Goal: Transaction & Acquisition: Purchase product/service

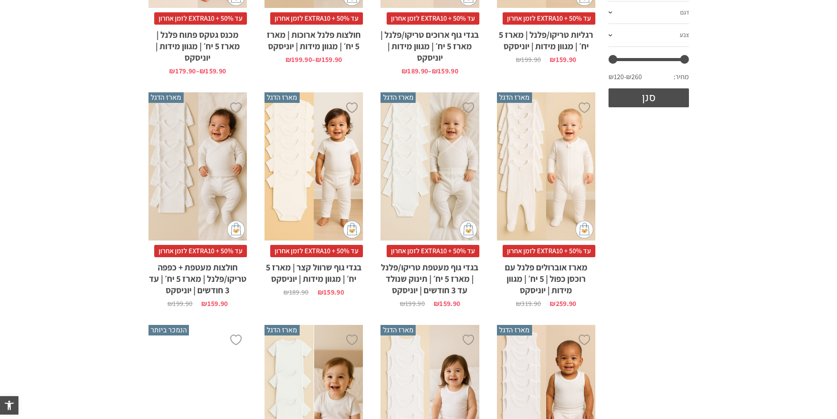
scroll to position [351, 0]
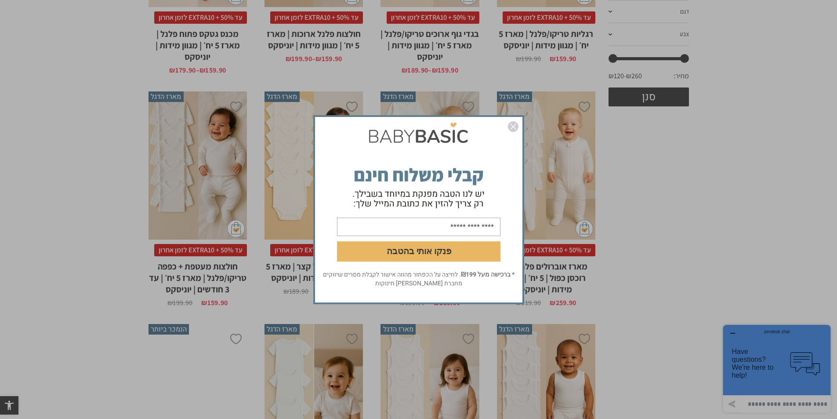
click at [695, 246] on div "פנקו אותי בהטבה * ברכישה מעל ₪199 . לחיצה על הכפתור מהווה אישור לקבלת מסרים שיו…" at bounding box center [418, 209] width 837 height 419
click at [515, 123] on img "סגור" at bounding box center [513, 126] width 11 height 11
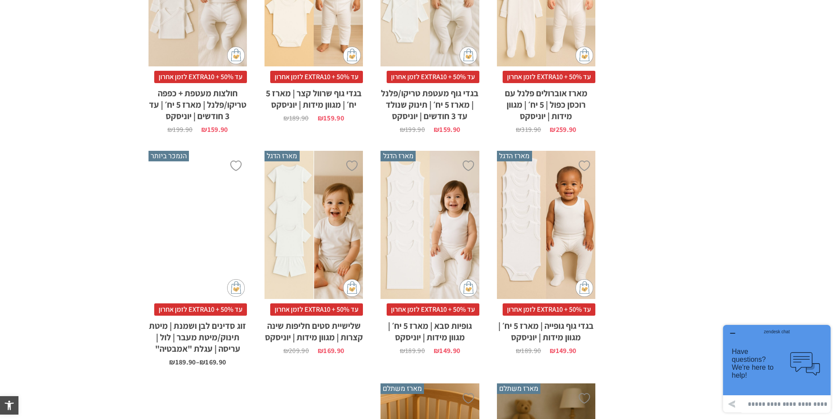
scroll to position [395, 0]
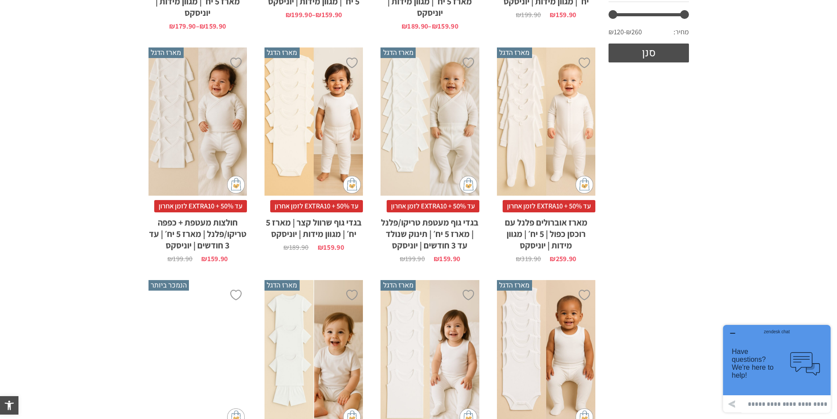
click at [540, 152] on div "x בחירת מידה 0-3m 3-6m 6-12m" at bounding box center [546, 121] width 98 height 148
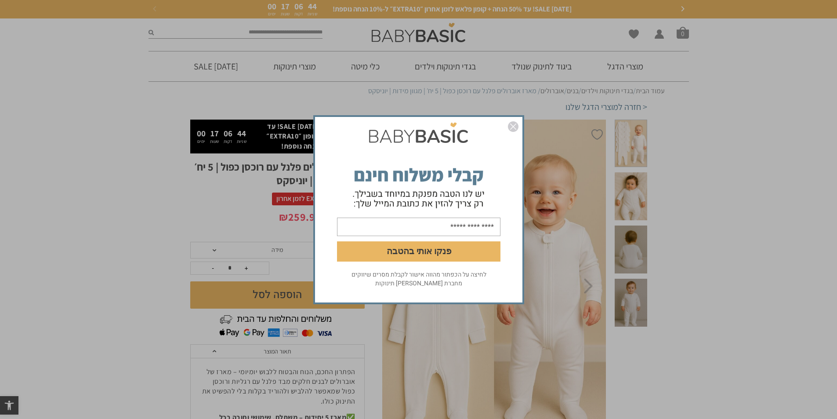
click at [512, 130] on img "סגור" at bounding box center [513, 126] width 11 height 11
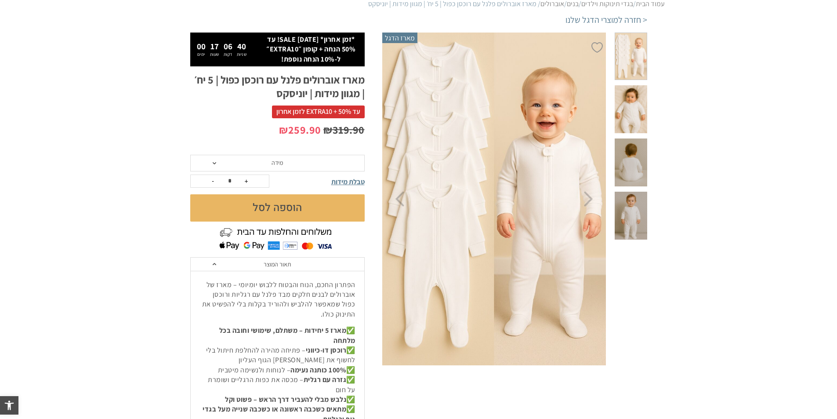
scroll to position [88, 0]
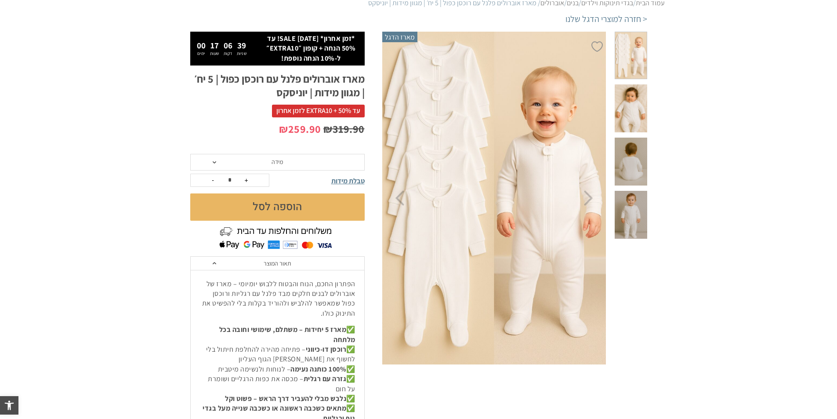
click at [594, 205] on img at bounding box center [494, 197] width 225 height 337
click at [590, 204] on icon "Next" at bounding box center [588, 197] width 9 height 15
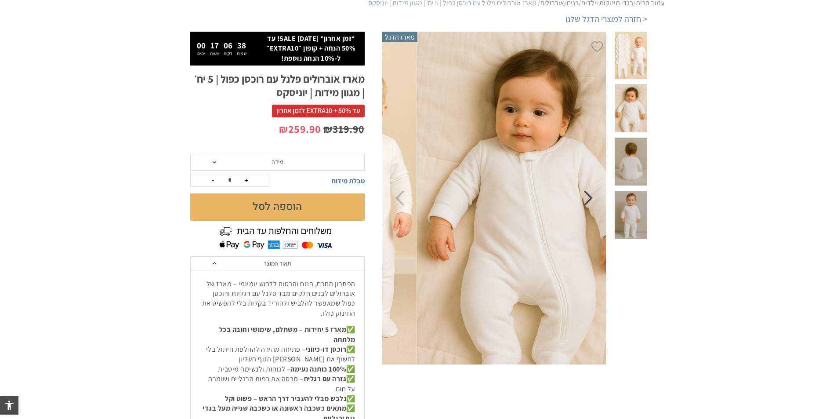
click at [590, 204] on icon "Next" at bounding box center [588, 197] width 9 height 15
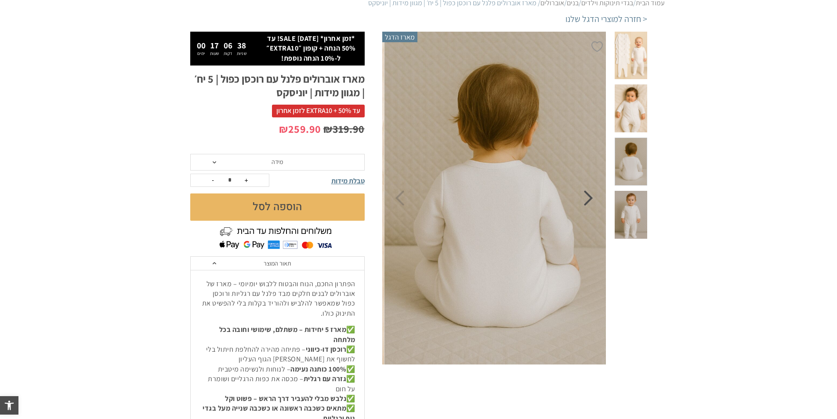
click at [590, 204] on icon "Next" at bounding box center [588, 197] width 9 height 15
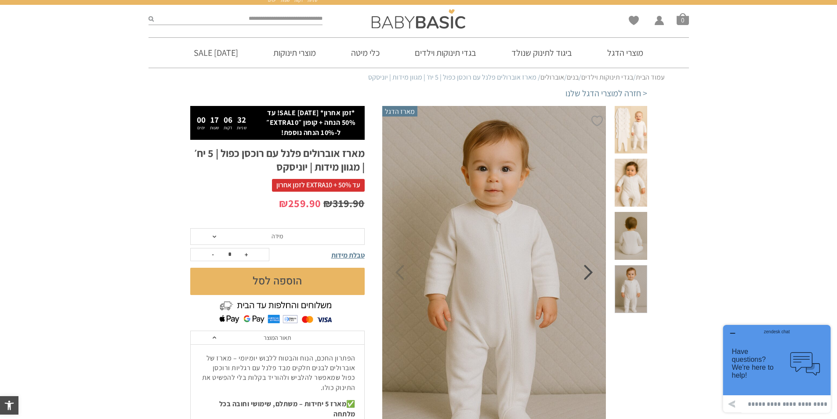
scroll to position [0, 0]
